Goal: Task Accomplishment & Management: Manage account settings

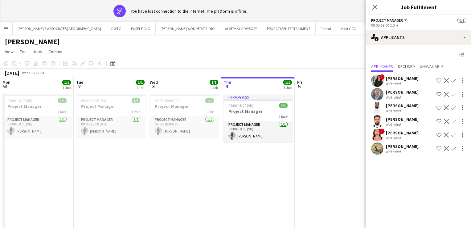
scroll to position [0, 147]
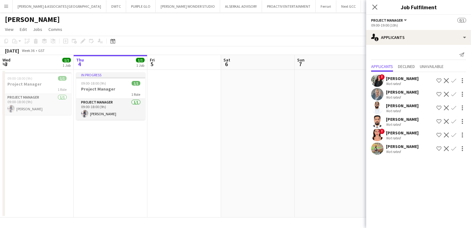
click at [400, 147] on div "[PERSON_NAME]" at bounding box center [402, 146] width 33 height 6
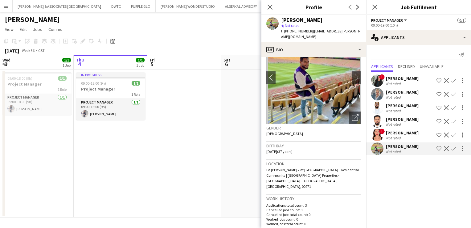
scroll to position [0, 0]
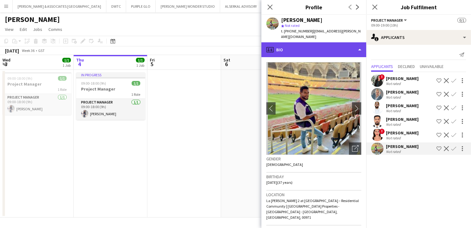
click at [313, 44] on div "profile Bio" at bounding box center [314, 49] width 105 height 15
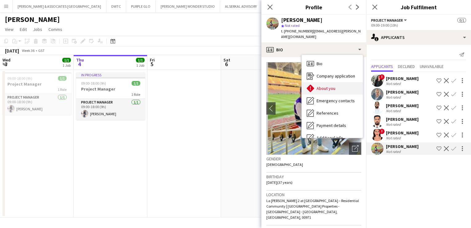
click at [333, 82] on div "About you About you" at bounding box center [332, 88] width 61 height 12
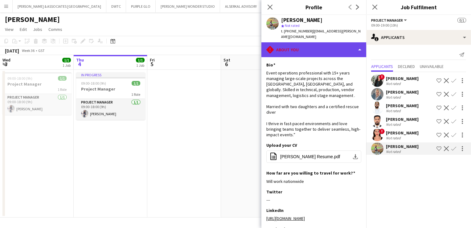
click at [307, 49] on div "rhombus-alert About you" at bounding box center [314, 49] width 105 height 15
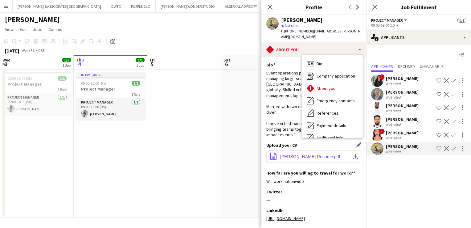
click at [299, 156] on span "[PERSON_NAME] Resume.pdf" at bounding box center [310, 156] width 60 height 5
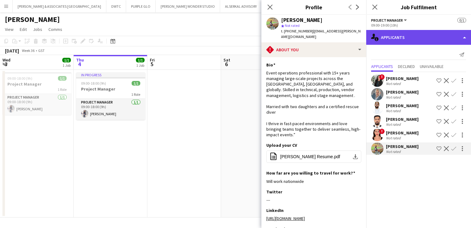
click at [408, 41] on div "single-neutral-actions-information Applicants" at bounding box center [419, 37] width 105 height 15
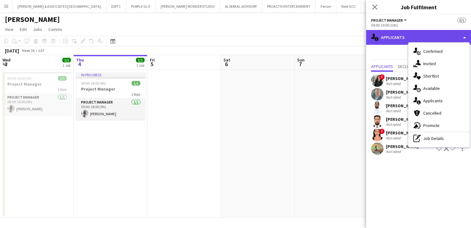
click at [390, 37] on div "single-neutral-actions-information Applicants" at bounding box center [419, 37] width 105 height 15
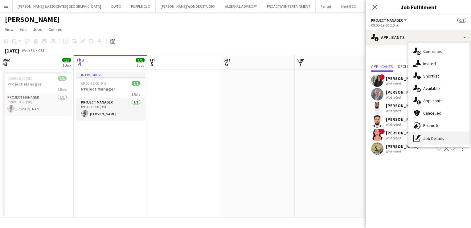
click at [441, 141] on div "pen-write Job Details" at bounding box center [439, 138] width 61 height 12
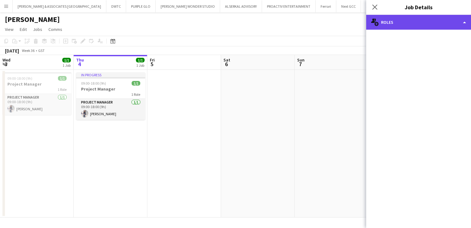
click at [400, 25] on div "multiple-users-add Roles" at bounding box center [419, 22] width 105 height 15
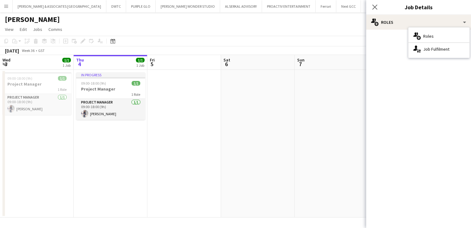
click at [431, 55] on div "single-neutral-actions-up-down Job Fulfilment" at bounding box center [439, 49] width 61 height 12
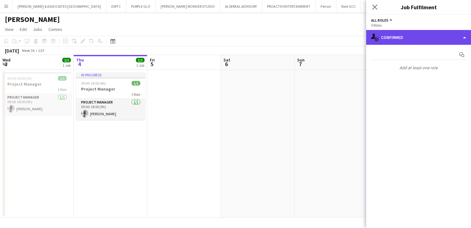
click at [418, 39] on div "single-neutral-actions-check-2 Confirmed" at bounding box center [419, 37] width 105 height 15
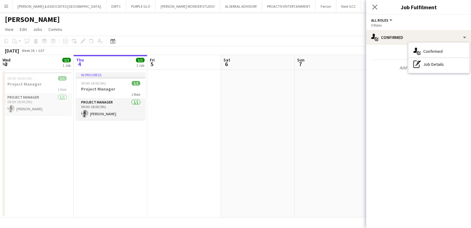
click at [302, 26] on app-page-menu "View Day view expanded Day view collapsed Month view Date picker Jump to [DATE]…" at bounding box center [235, 30] width 471 height 12
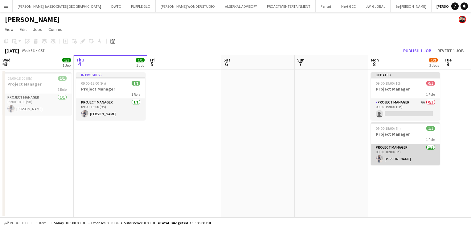
click at [392, 150] on app-card-role "Project Manager [DATE] 09:00-18:00 (9h) [PERSON_NAME]" at bounding box center [405, 154] width 69 height 21
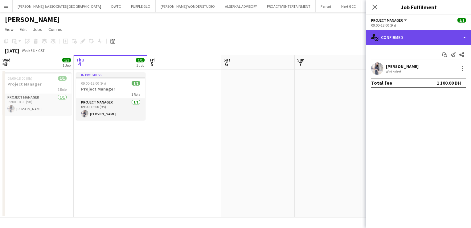
click at [420, 40] on div "single-neutral-actions-check-2 Confirmed" at bounding box center [419, 37] width 105 height 15
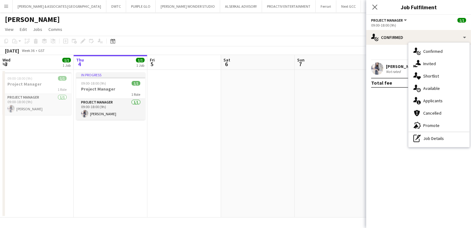
drag, startPoint x: 310, startPoint y: 14, endPoint x: 311, endPoint y: 17, distance: 3.2
click at [311, 17] on div "[PERSON_NAME]" at bounding box center [235, 18] width 471 height 12
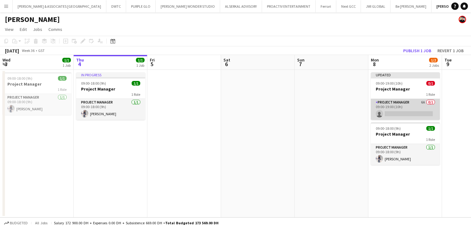
click at [392, 104] on app-card-role "Project Manager 6A 0/1 09:00-19:00 (10h) single-neutral-actions" at bounding box center [405, 109] width 69 height 21
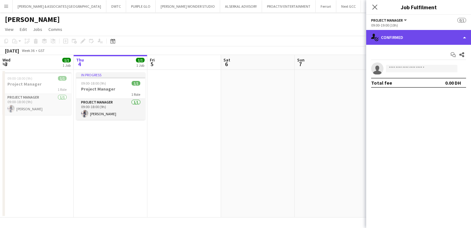
click at [394, 39] on div "single-neutral-actions-check-2 Confirmed" at bounding box center [419, 37] width 105 height 15
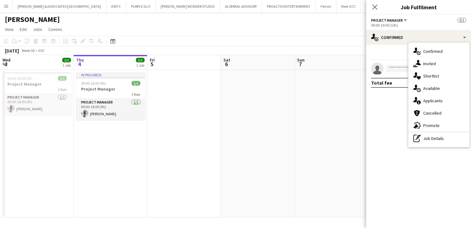
click at [425, 140] on div "pen-write Job Details" at bounding box center [439, 138] width 61 height 12
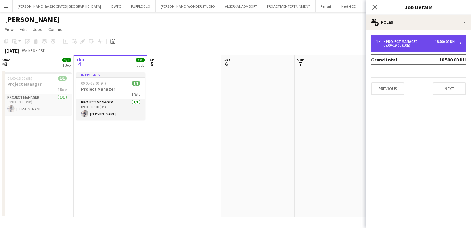
click at [402, 40] on div "Project Manager" at bounding box center [402, 41] width 37 height 4
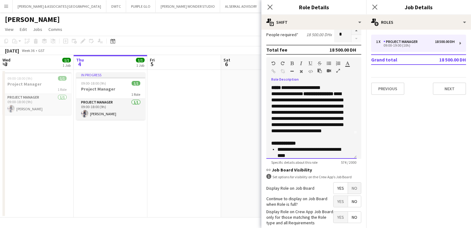
scroll to position [23, 0]
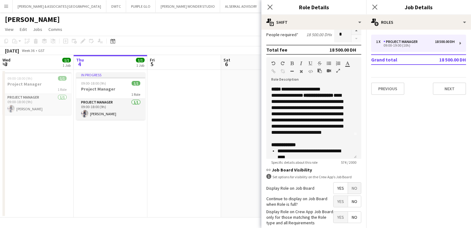
click at [358, 117] on form "**********" at bounding box center [314, 83] width 105 height 353
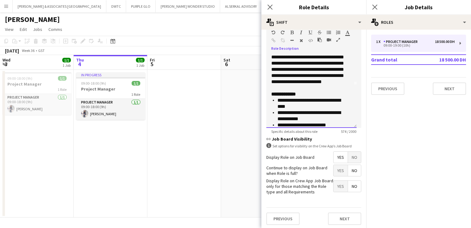
scroll to position [0, 0]
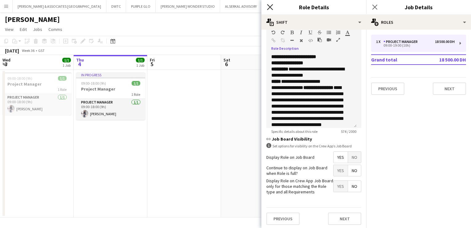
click at [269, 6] on icon "Close pop-in" at bounding box center [270, 7] width 6 height 6
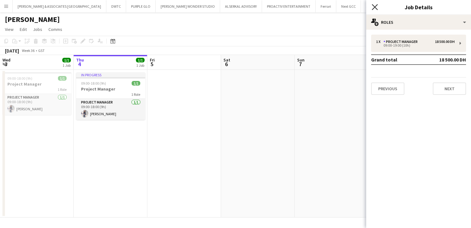
click at [376, 6] on icon at bounding box center [375, 7] width 6 height 6
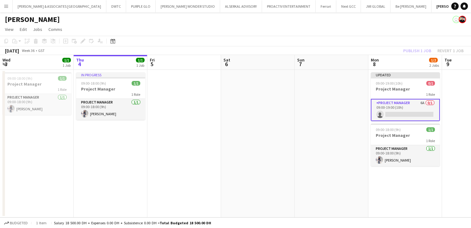
click at [213, 31] on app-page-menu "View Day view expanded Day view collapsed Month view Date picker Jump to [DATE]…" at bounding box center [235, 30] width 471 height 12
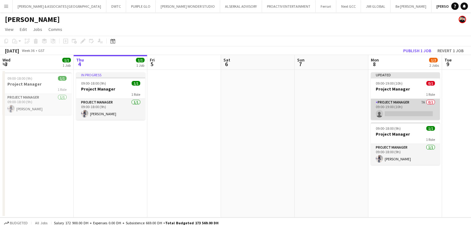
click at [402, 109] on app-card-role "Project Manager 7A 0/1 09:00-19:00 (10h) single-neutral-actions" at bounding box center [405, 109] width 69 height 21
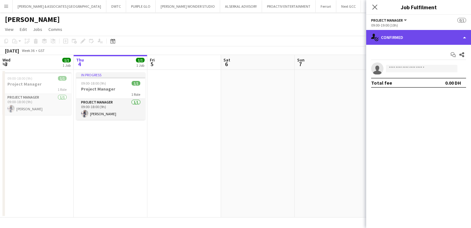
click at [386, 39] on div "single-neutral-actions-check-2 Confirmed" at bounding box center [419, 37] width 105 height 15
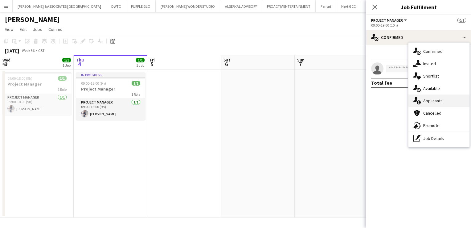
click at [433, 100] on span "Applicants" at bounding box center [433, 101] width 19 height 6
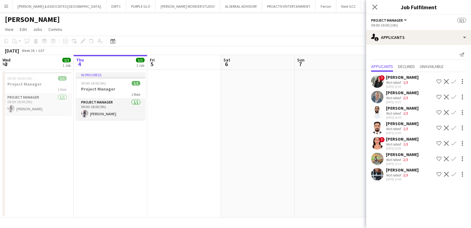
click at [411, 172] on div "[PERSON_NAME]" at bounding box center [402, 170] width 33 height 6
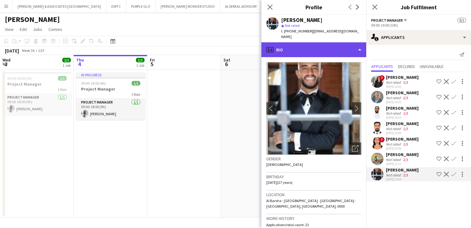
click at [312, 49] on div "profile Bio" at bounding box center [314, 49] width 105 height 15
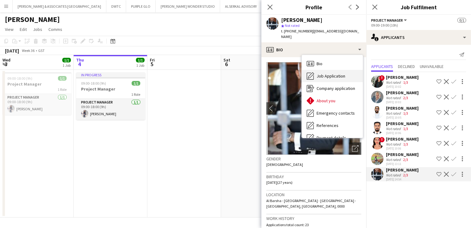
click at [338, 73] on span "Job Application" at bounding box center [331, 76] width 29 height 6
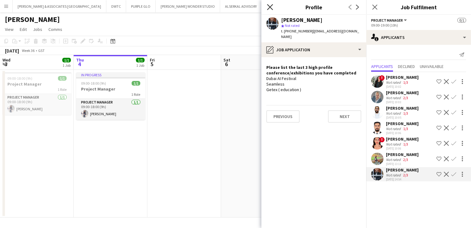
click at [272, 7] on icon "Close pop-in" at bounding box center [270, 7] width 6 height 6
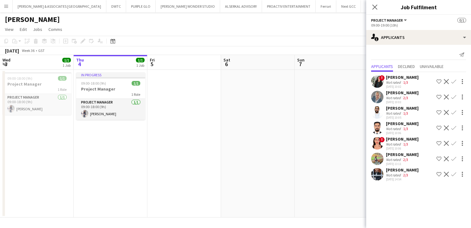
click at [399, 173] on div "Not rated" at bounding box center [394, 174] width 16 height 5
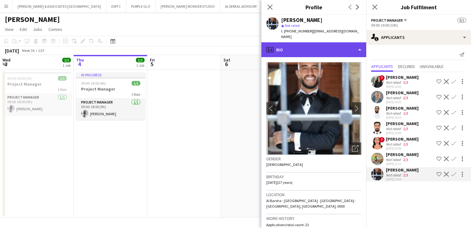
click at [317, 48] on div "profile Bio" at bounding box center [314, 49] width 105 height 15
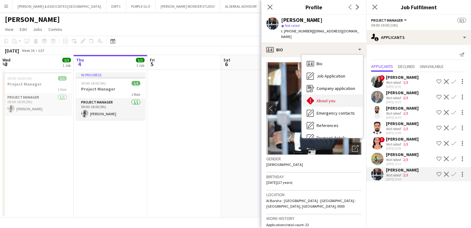
click at [327, 98] on span "About you" at bounding box center [326, 101] width 19 height 6
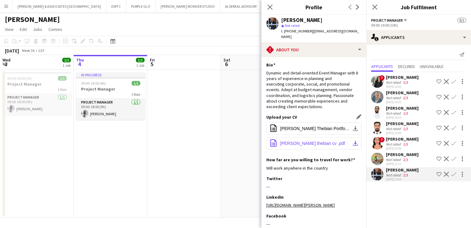
click at [315, 146] on button "office-file-sheet [PERSON_NAME] thebian cv .pdf download-bottom" at bounding box center [314, 143] width 95 height 12
